Goal: Transaction & Acquisition: Subscribe to service/newsletter

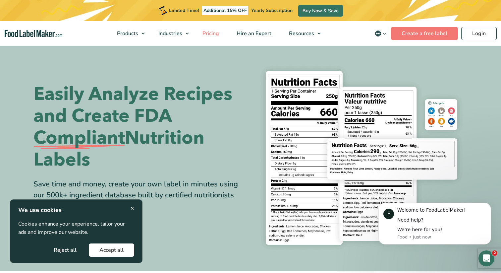
click at [218, 33] on span "Pricing" at bounding box center [209, 33] width 19 height 7
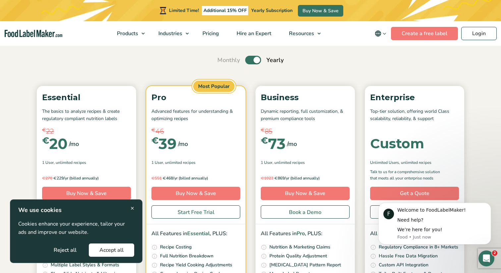
scroll to position [58, 0]
